Goal: Information Seeking & Learning: Get advice/opinions

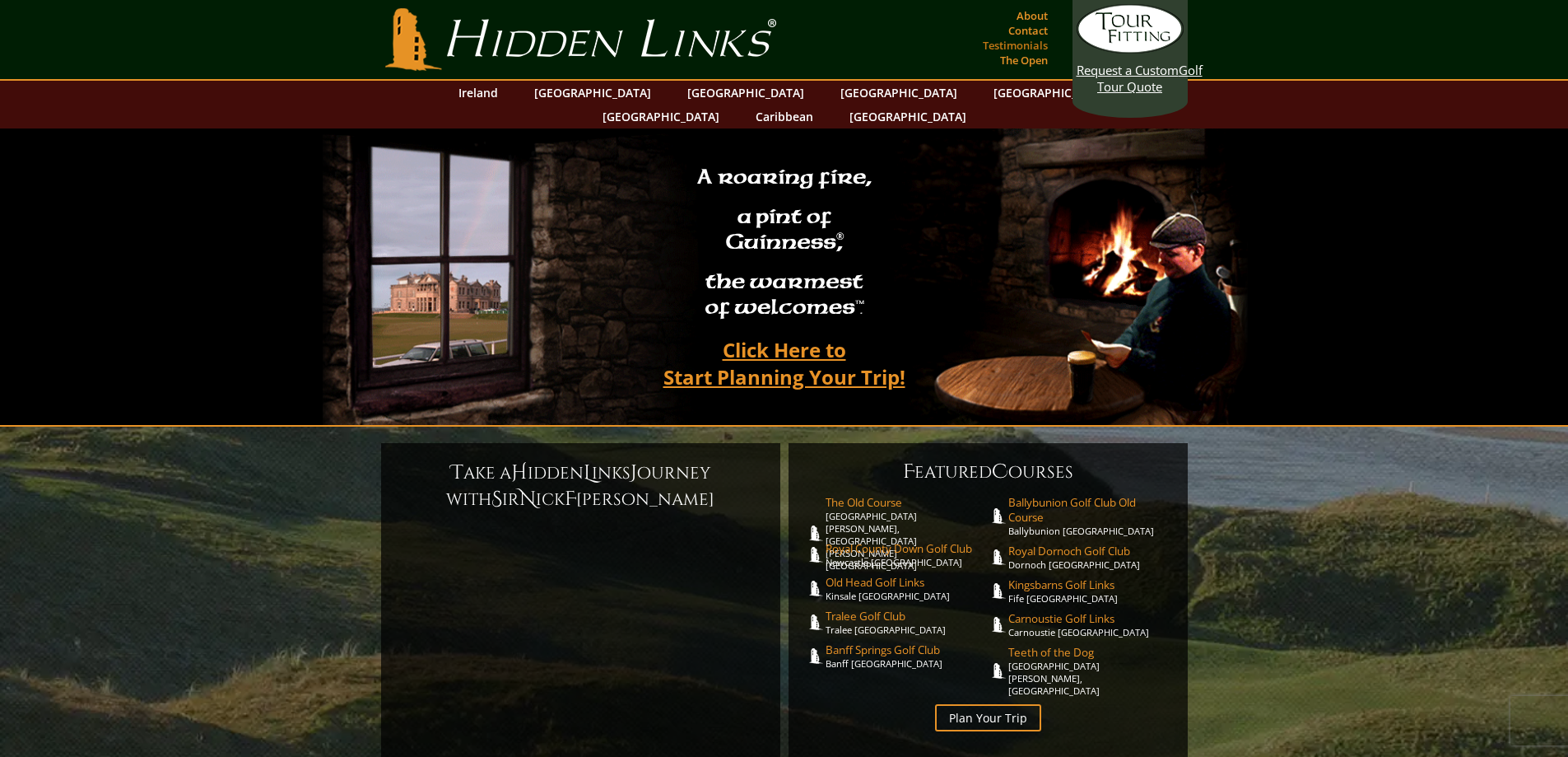
click at [1009, 46] on link "Testimonials" at bounding box center [1015, 44] width 74 height 23
